Goal: Navigation & Orientation: Find specific page/section

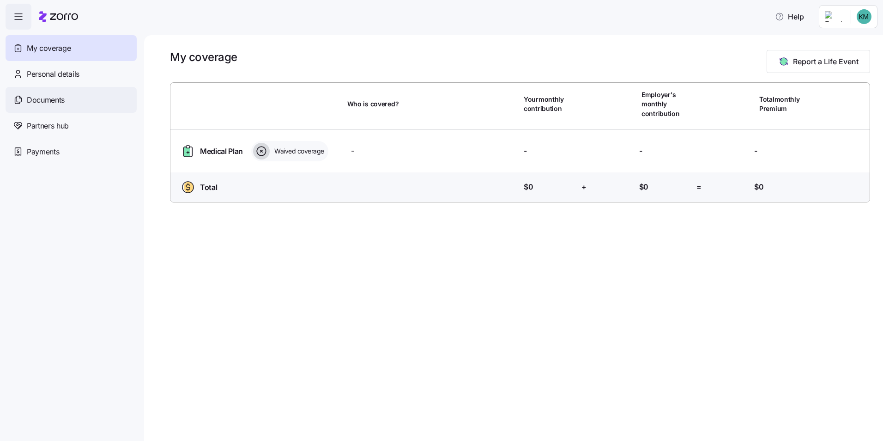
click at [54, 103] on span "Documents" at bounding box center [46, 100] width 38 height 12
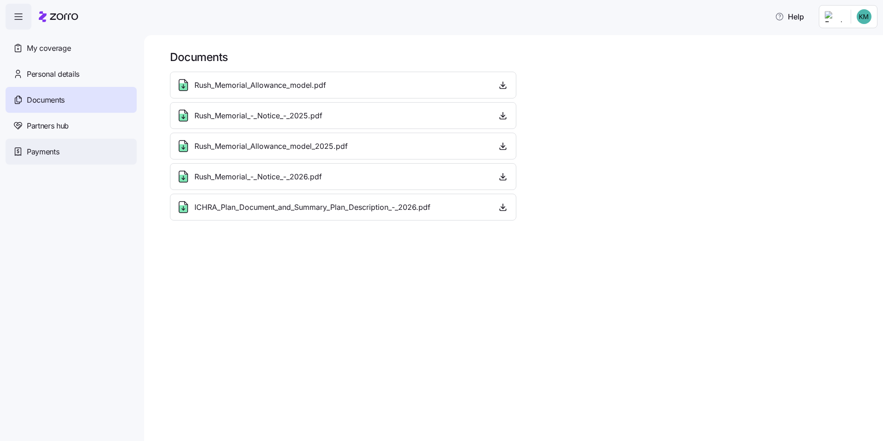
click at [59, 142] on div "Payments" at bounding box center [71, 152] width 131 height 26
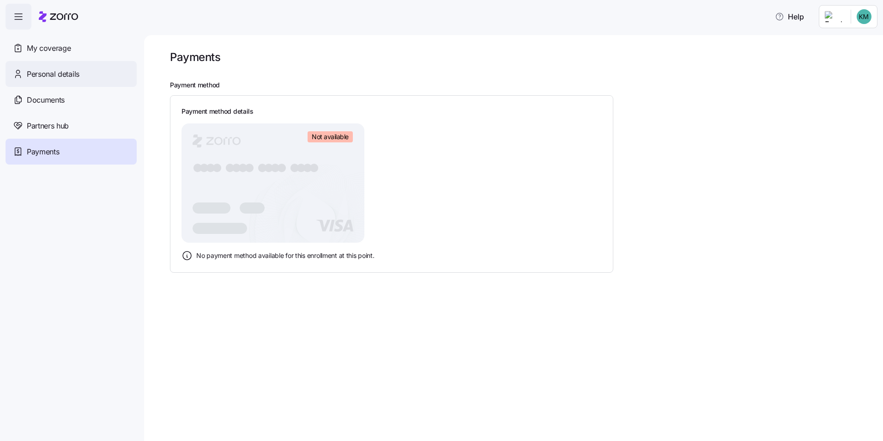
click at [52, 81] on div "Personal details" at bounding box center [71, 74] width 131 height 26
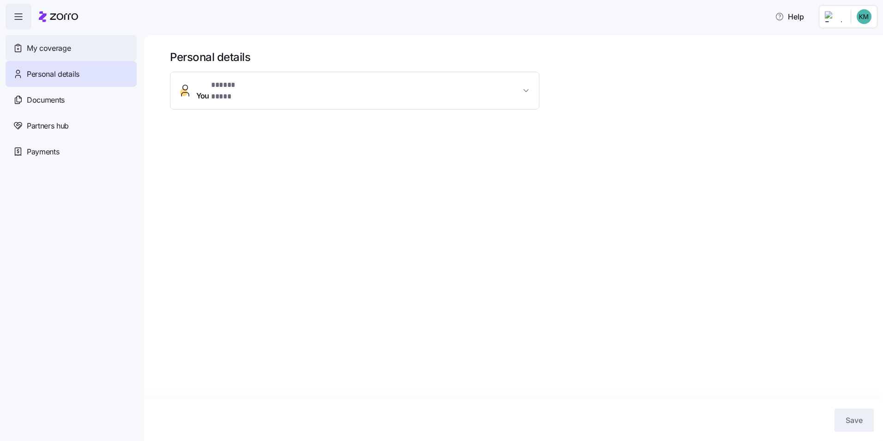
click at [49, 56] on div "My coverage" at bounding box center [71, 48] width 131 height 26
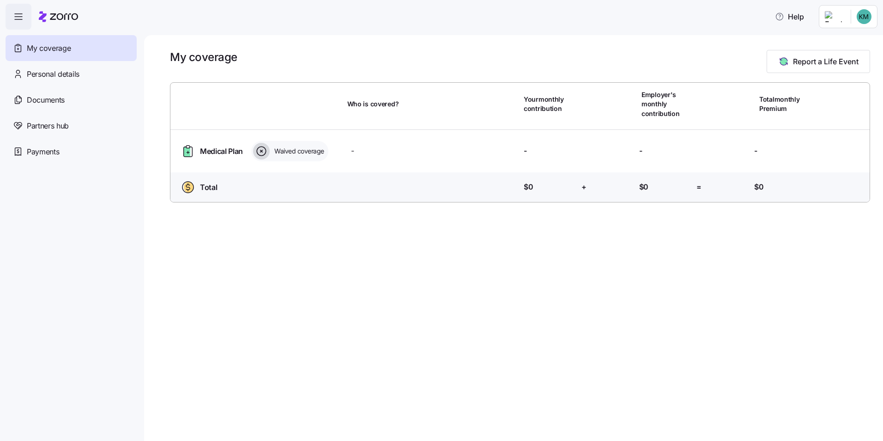
click at [22, 20] on icon "button" at bounding box center [18, 16] width 11 height 11
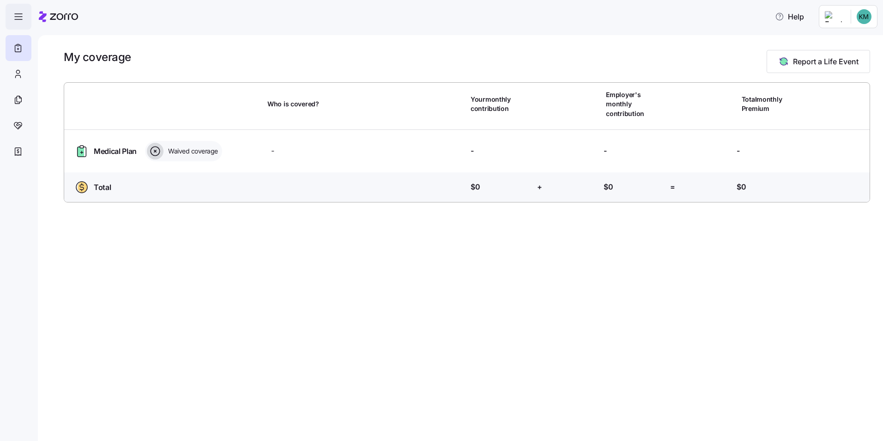
click at [22, 20] on icon "button" at bounding box center [18, 16] width 11 height 11
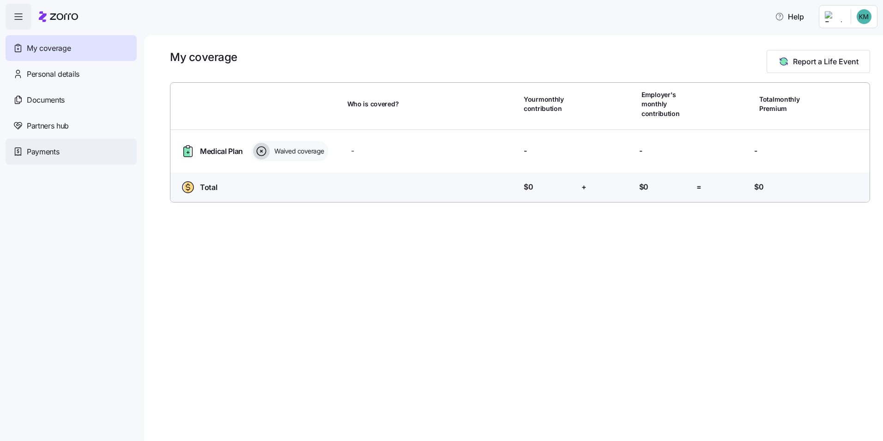
click at [46, 151] on span "Payments" at bounding box center [43, 152] width 32 height 12
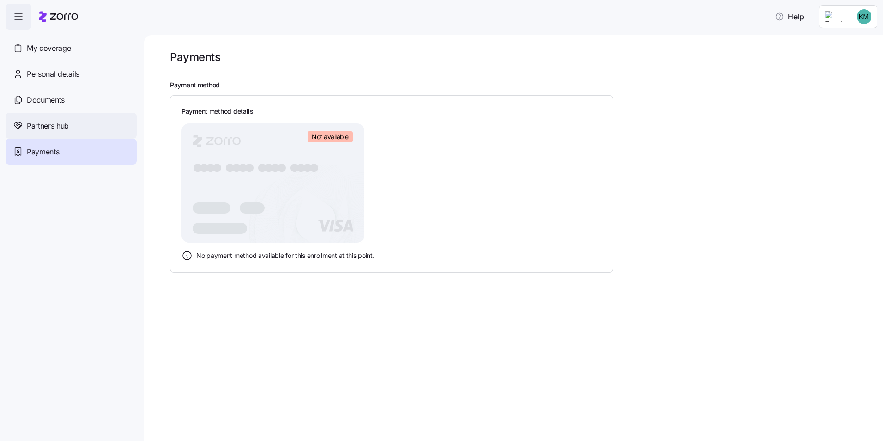
click at [52, 132] on div "Partners hub" at bounding box center [71, 126] width 131 height 26
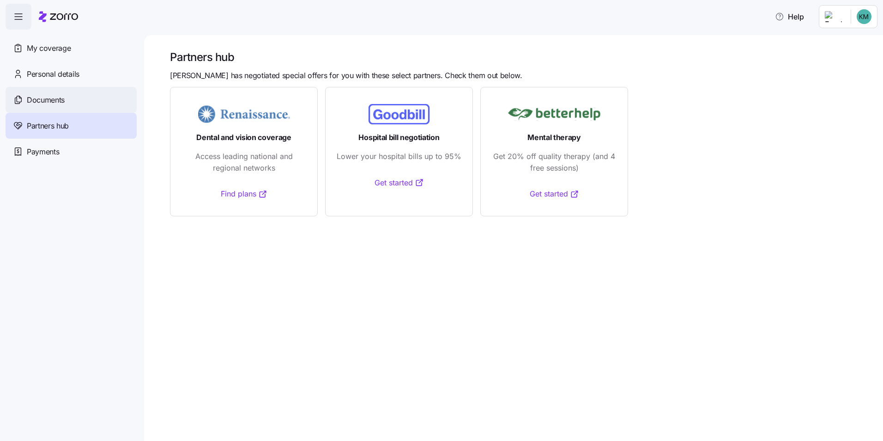
click at [54, 102] on span "Documents" at bounding box center [46, 100] width 38 height 12
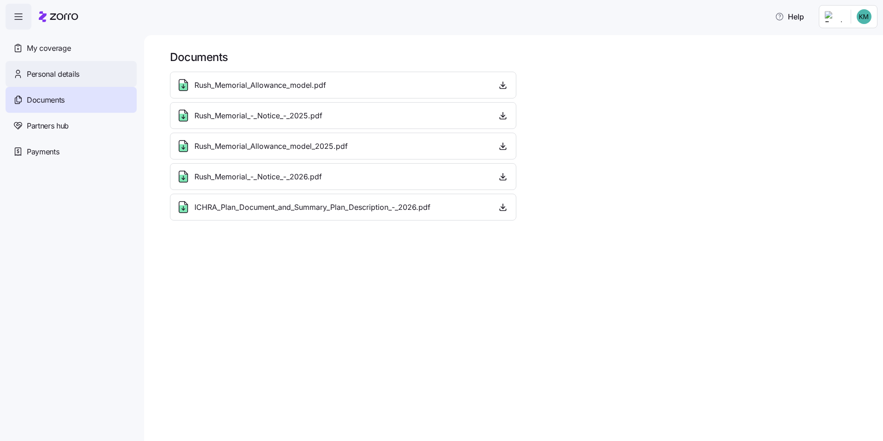
click at [90, 82] on div "Personal details" at bounding box center [71, 74] width 131 height 26
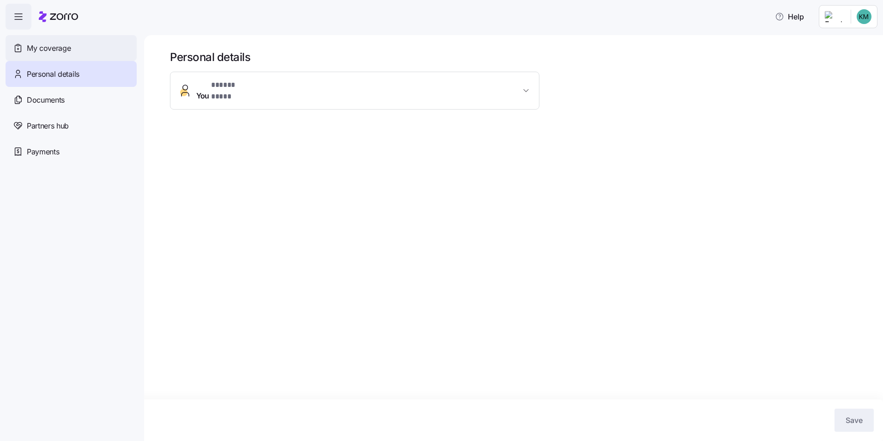
click at [78, 56] on div "My coverage" at bounding box center [71, 48] width 131 height 26
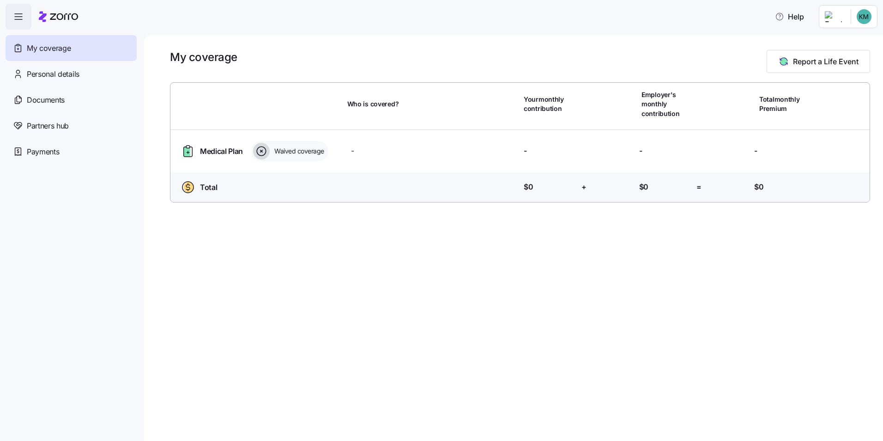
click at [22, 17] on icon "button" at bounding box center [18, 16] width 11 height 11
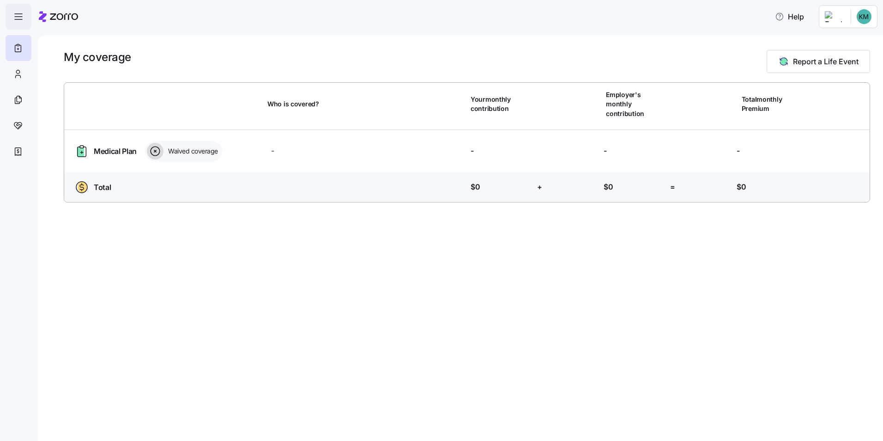
click at [23, 17] on icon "button" at bounding box center [18, 16] width 11 height 11
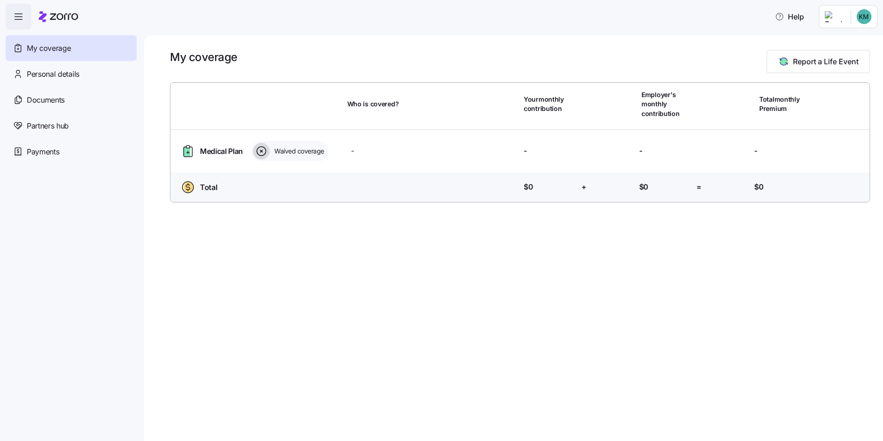
click at [230, 148] on span "Medical Plan" at bounding box center [221, 151] width 43 height 12
click at [837, 17] on html "Help My coverage Personal details Documents Partners hub Payments My coverage R…" at bounding box center [441, 217] width 883 height 435
click at [847, 39] on div "My settings" at bounding box center [846, 41] width 48 height 10
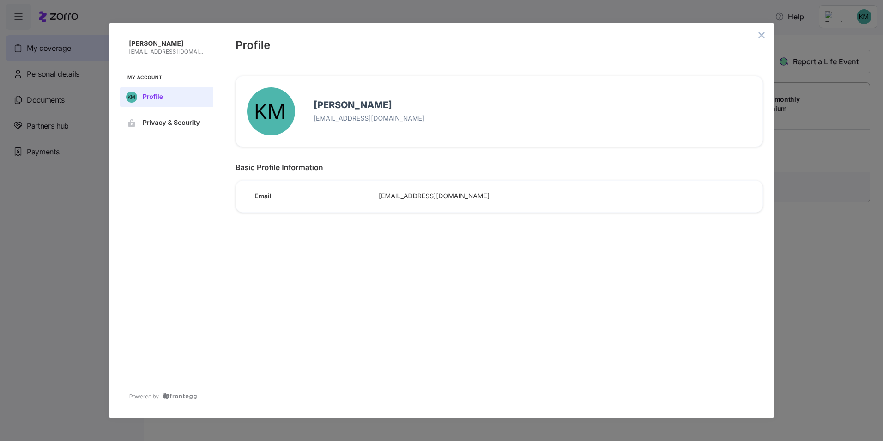
click at [764, 30] on button "close admin-box" at bounding box center [761, 35] width 13 height 13
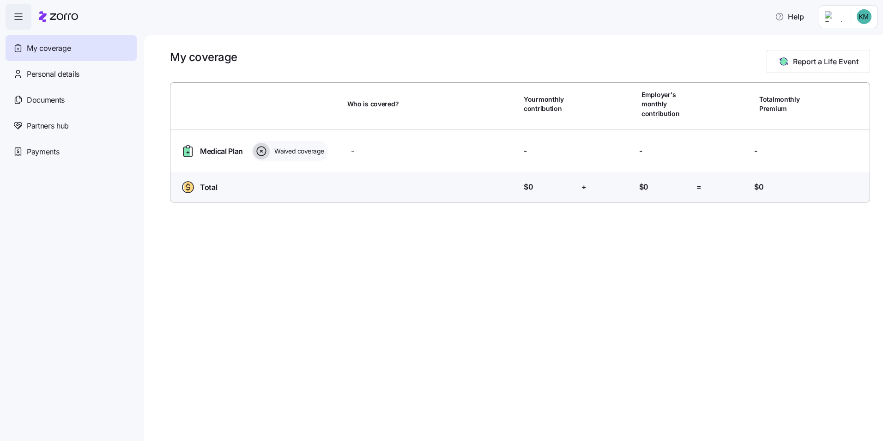
click at [16, 18] on icon "button" at bounding box center [18, 16] width 11 height 11
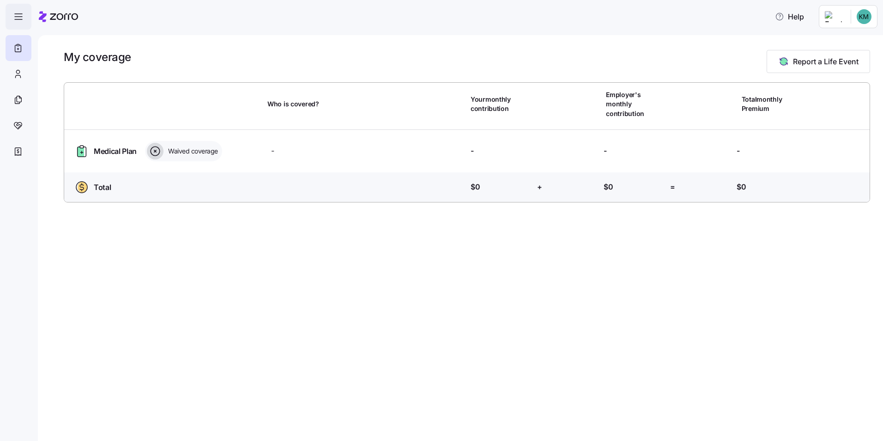
click at [16, 18] on icon "button" at bounding box center [18, 16] width 11 height 11
